Goal: Information Seeking & Learning: Learn about a topic

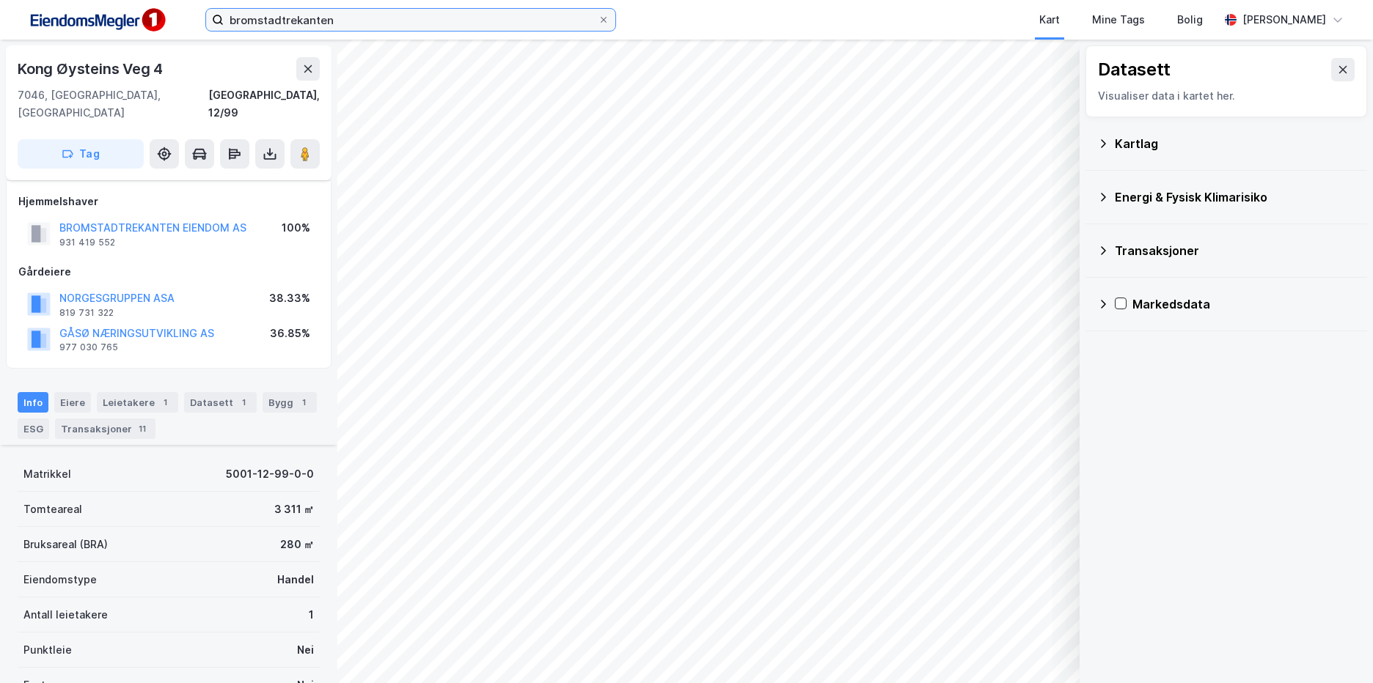
scroll to position [244, 0]
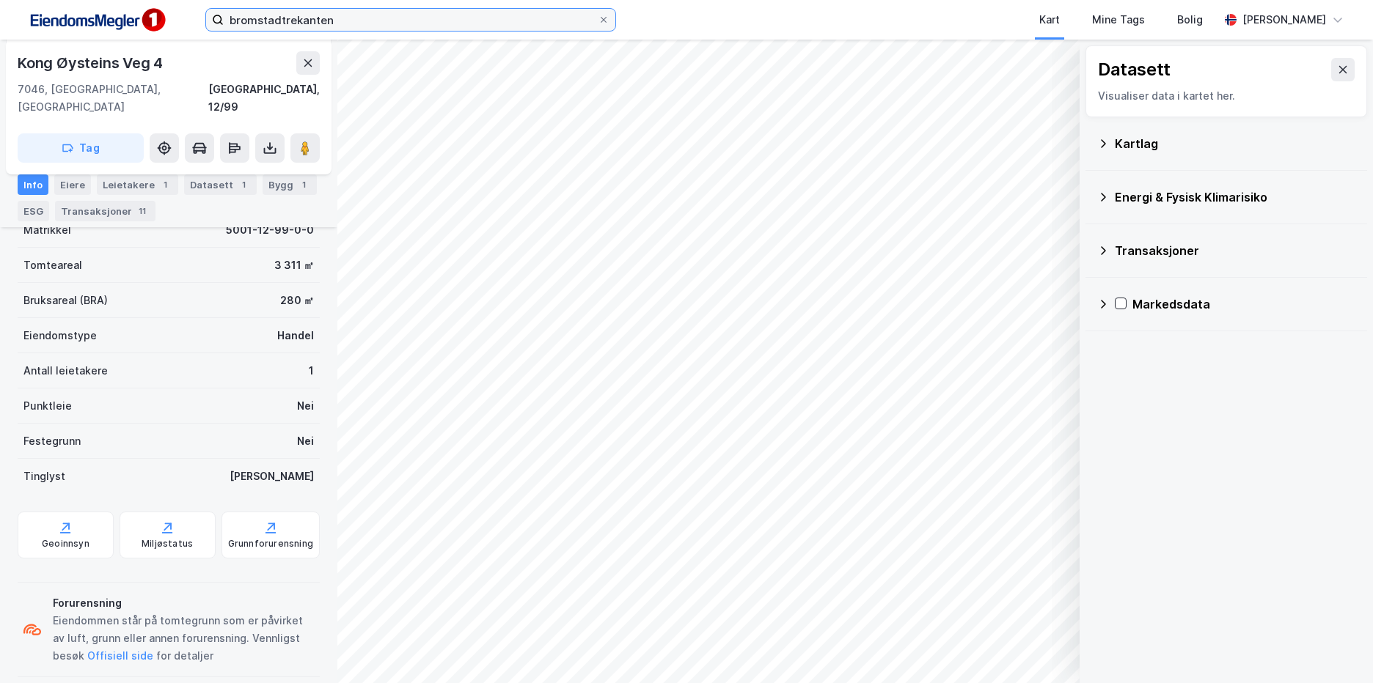
click at [408, 29] on input "bromstadtrekanten" at bounding box center [411, 20] width 374 height 22
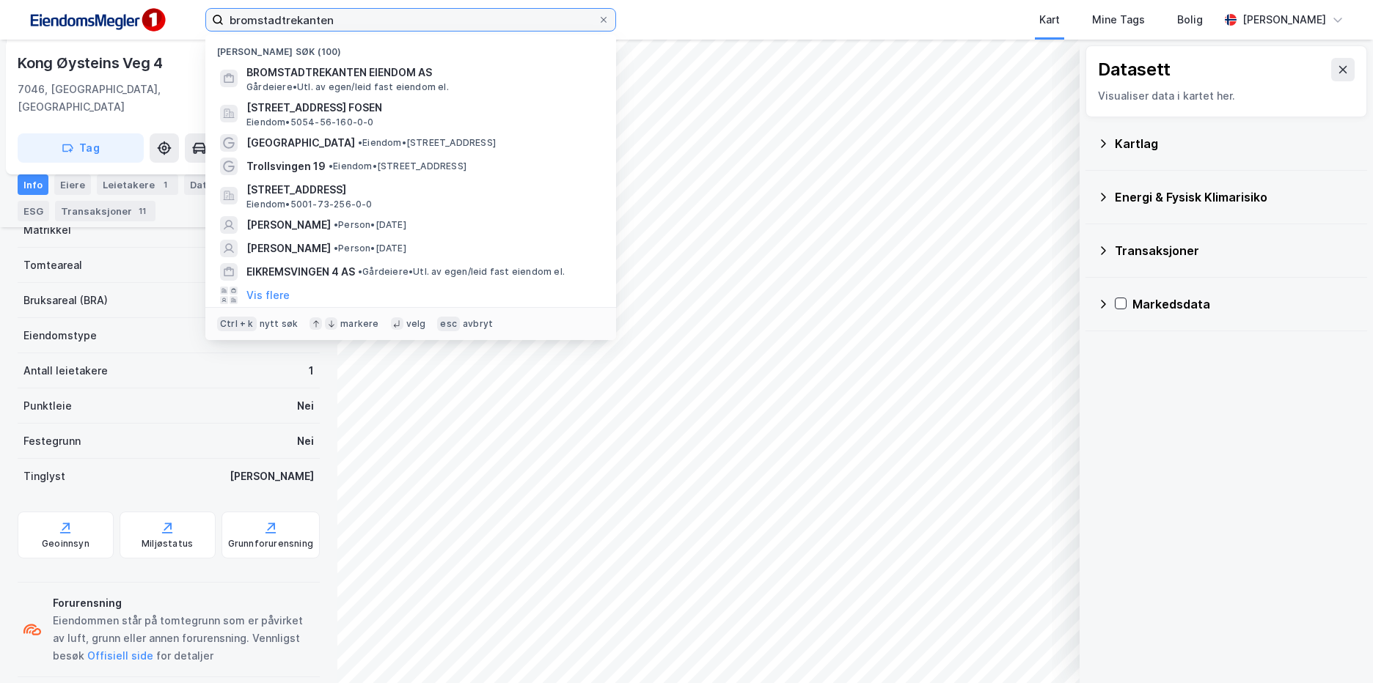
click at [409, 28] on input "bromstadtrekanten" at bounding box center [411, 20] width 374 height 22
click at [409, 27] on input "bromstadtrekanten" at bounding box center [411, 20] width 374 height 22
paste input "[STREET_ADDRESS]"
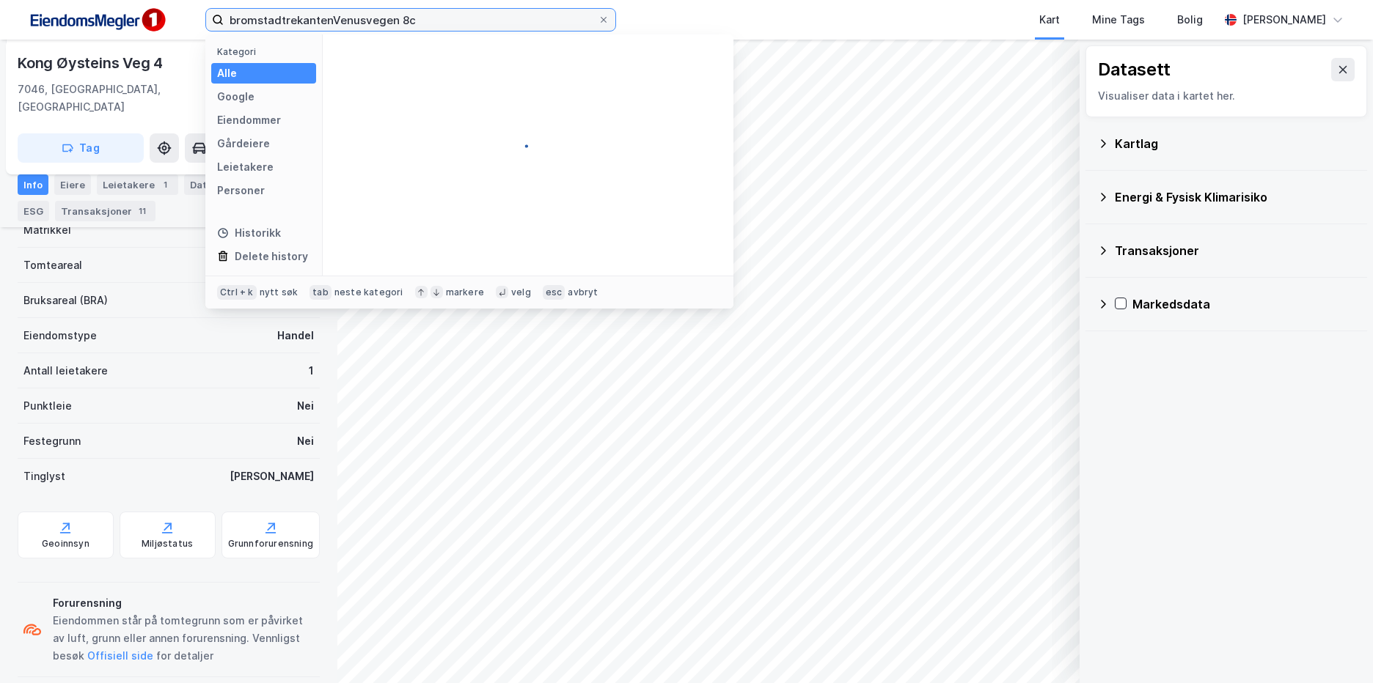
click at [445, 15] on input "bromstadtrekantenVenusvegen 8c" at bounding box center [411, 20] width 374 height 22
paste input
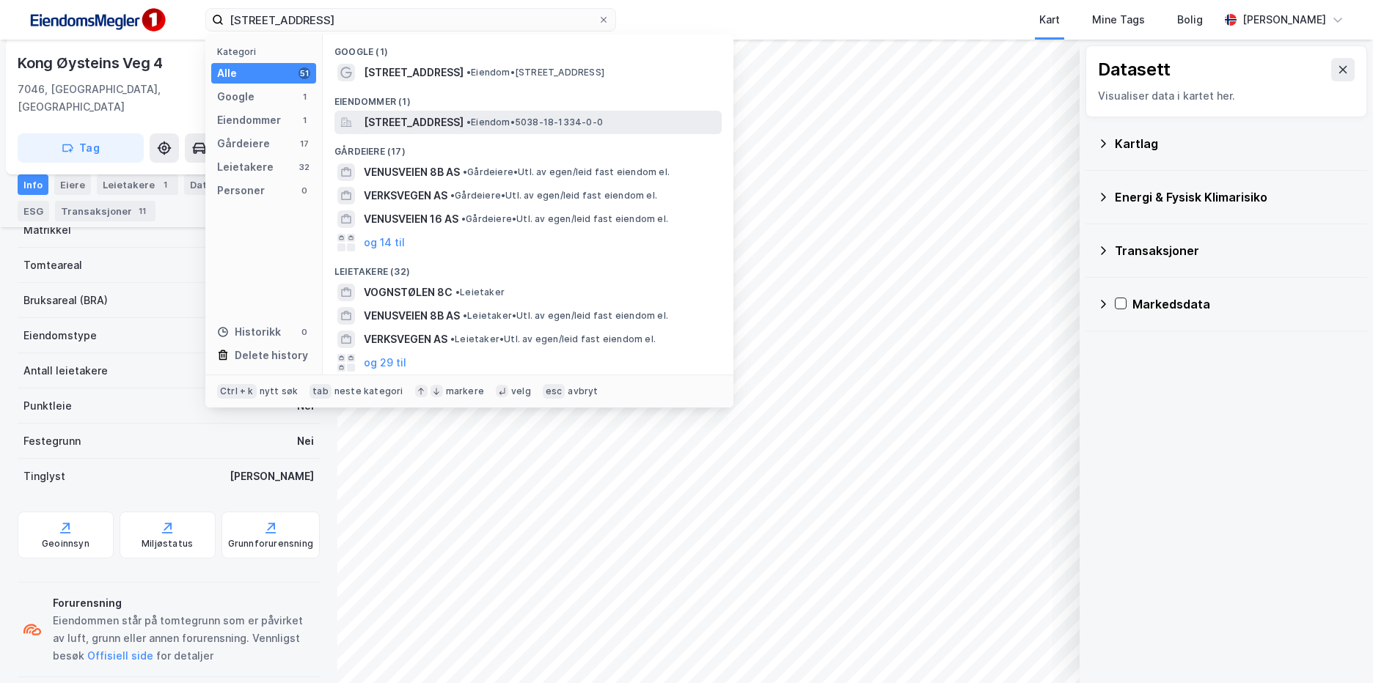
click at [601, 123] on span "• Eiendom • 5038-18-1334-0-0" at bounding box center [534, 123] width 136 height 12
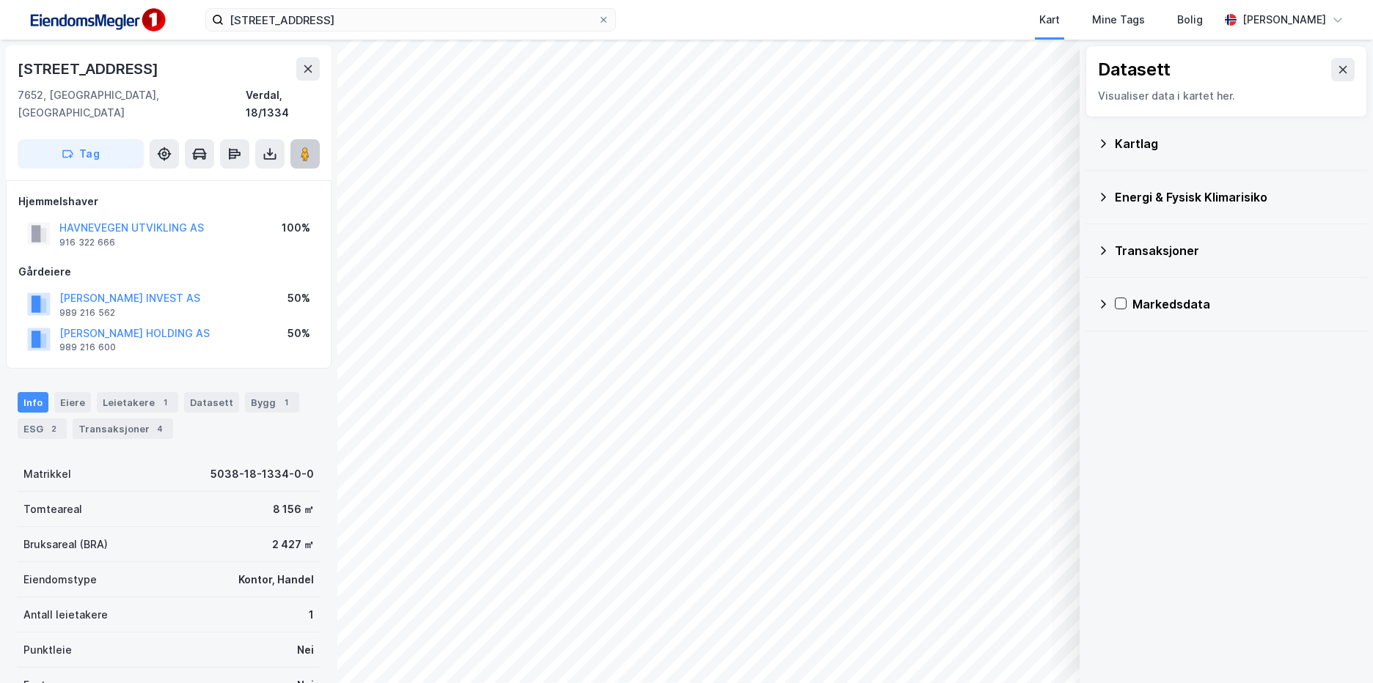
click at [315, 146] on button at bounding box center [304, 153] width 29 height 29
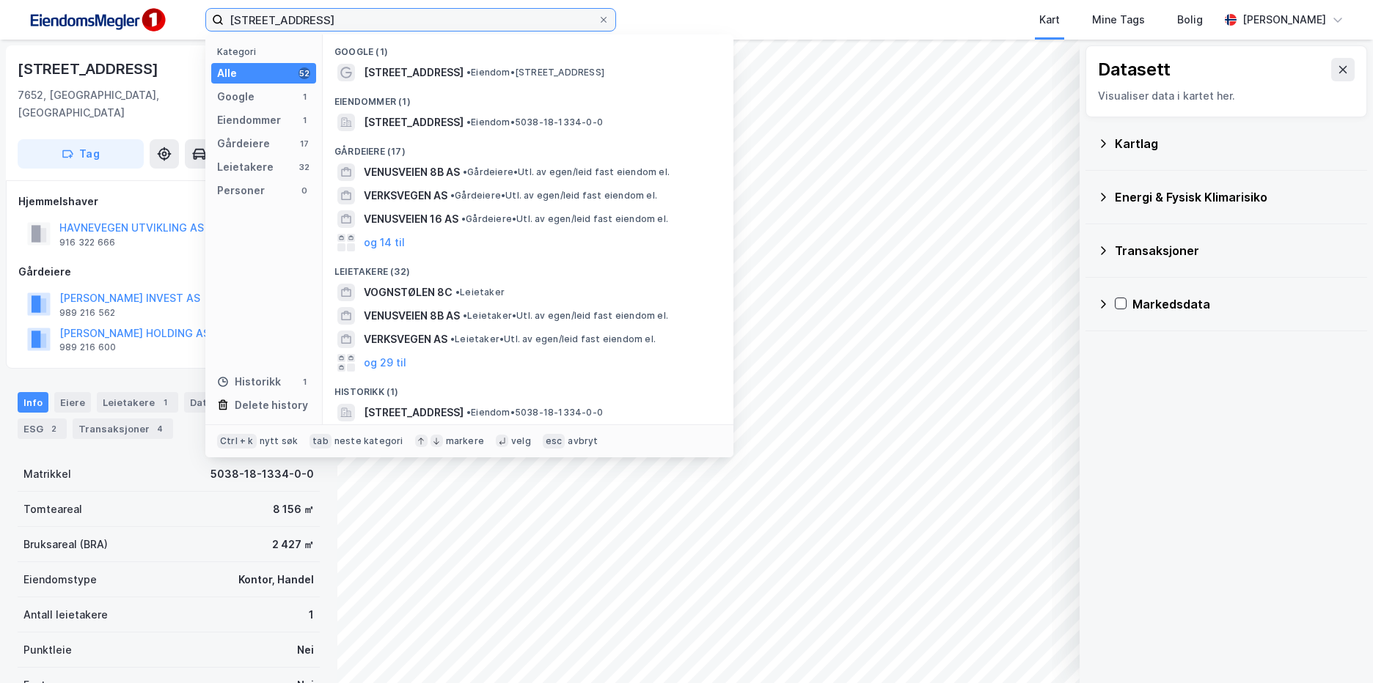
click at [318, 18] on input "[STREET_ADDRESS]" at bounding box center [411, 20] width 374 height 22
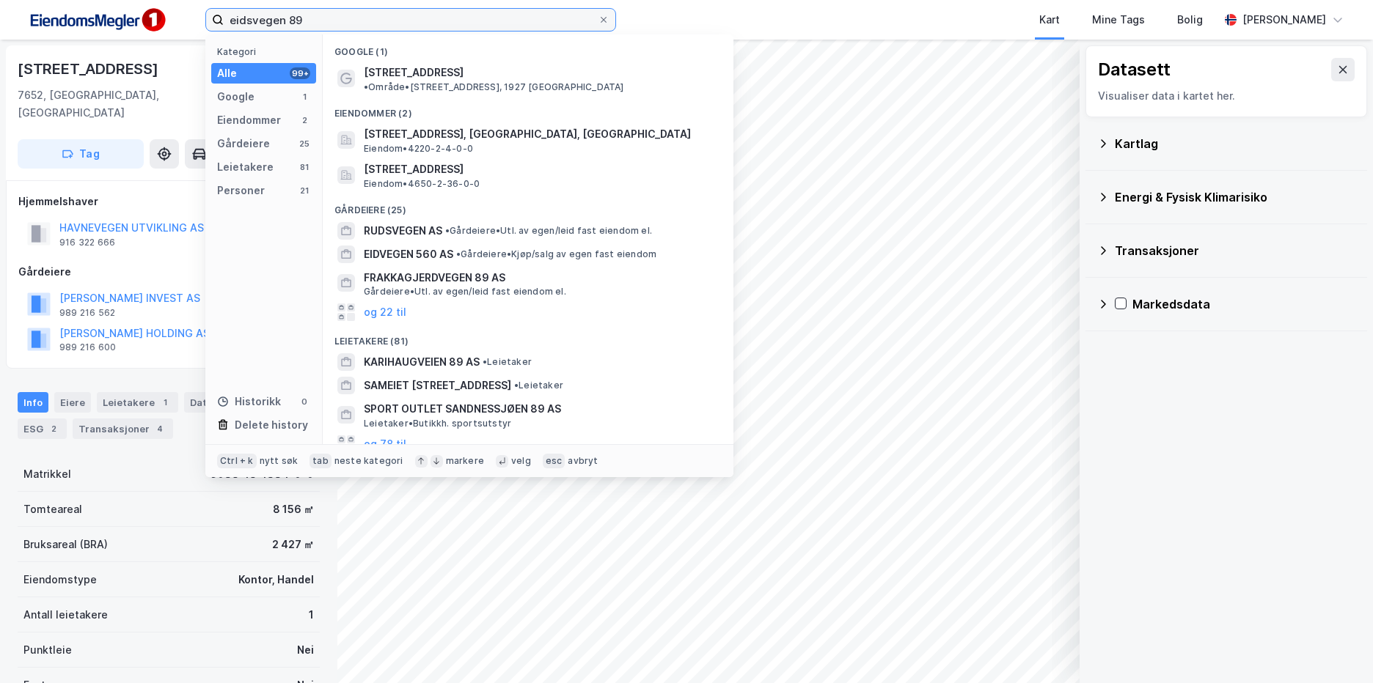
click at [318, 18] on input "eidsvegen 89" at bounding box center [411, 20] width 374 height 22
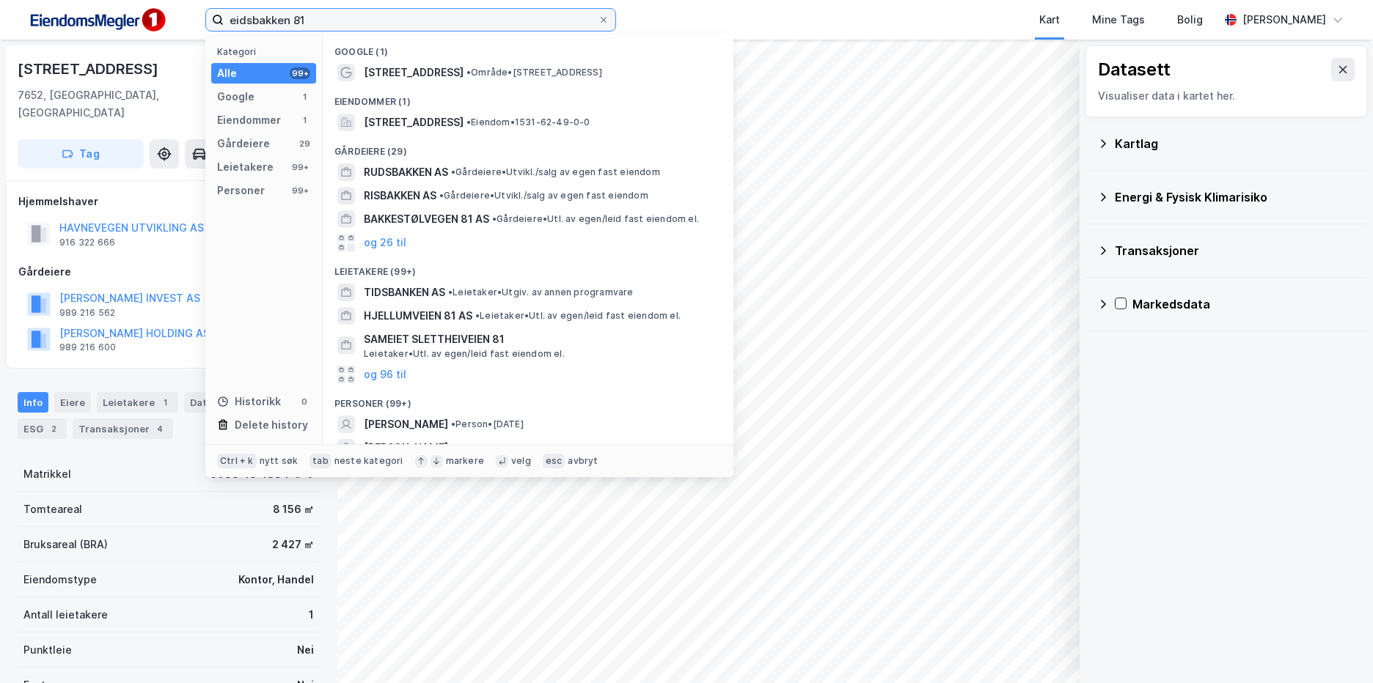
type input "eidsbakken 81"
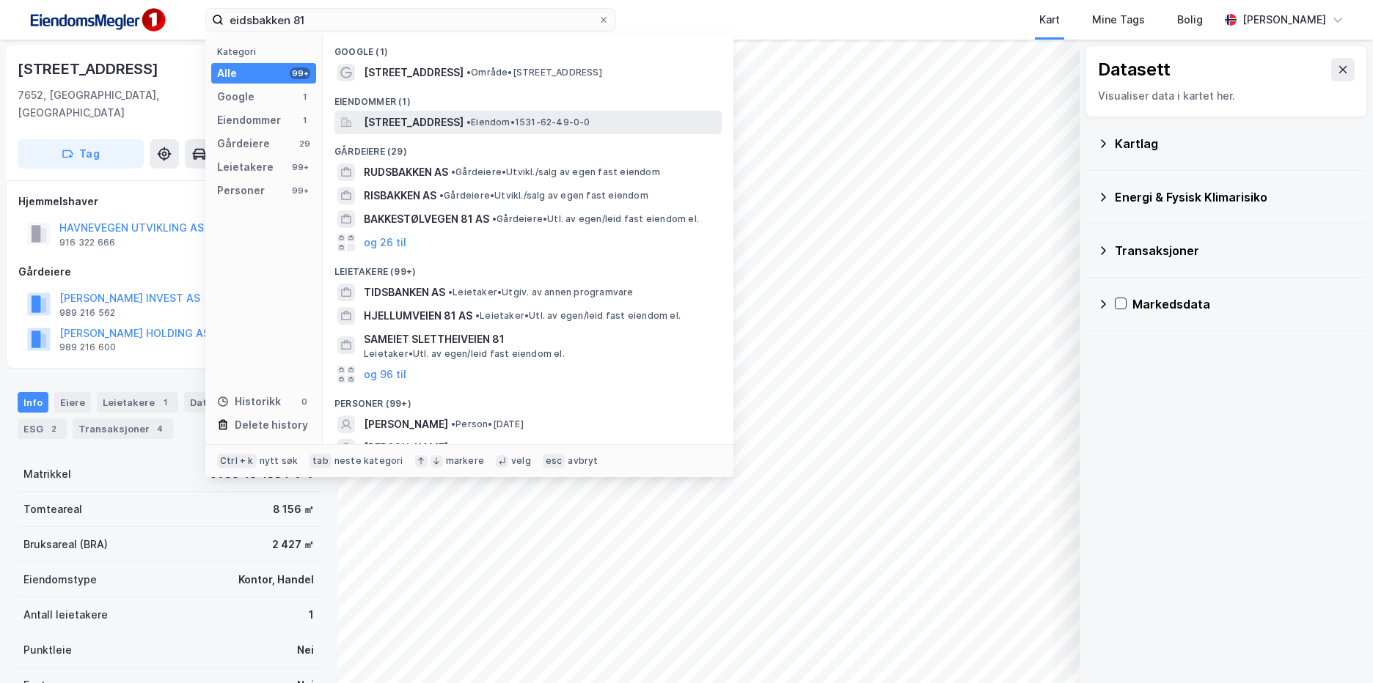
click at [603, 128] on div "[STREET_ADDRESS] • Eiendom • 1531-62-49-0-0" at bounding box center [541, 123] width 355 height 18
